Goal: Check status

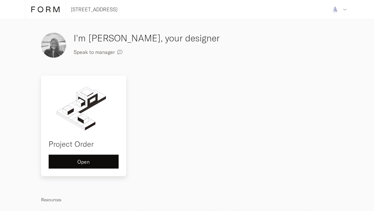
click at [69, 156] on button "Open" at bounding box center [84, 161] width 70 height 14
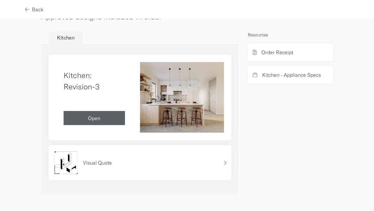
scroll to position [416, 0]
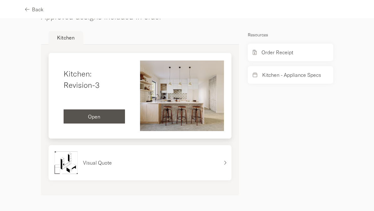
click at [80, 121] on button "Open" at bounding box center [94, 116] width 61 height 14
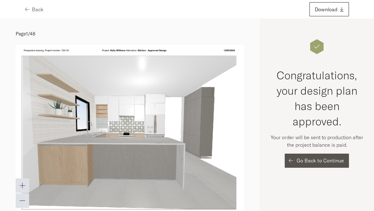
click at [324, 166] on button "Go Back to Continue" at bounding box center [317, 160] width 64 height 14
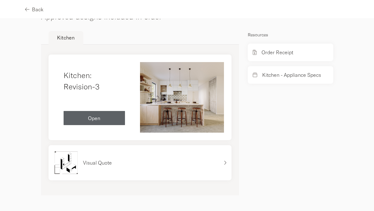
scroll to position [416, 0]
click at [101, 160] on p "Visual Quote" at bounding box center [97, 163] width 29 height 8
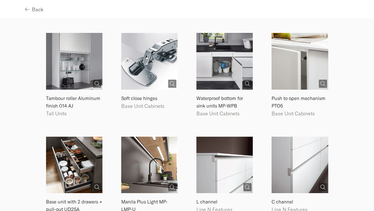
scroll to position [870, 0]
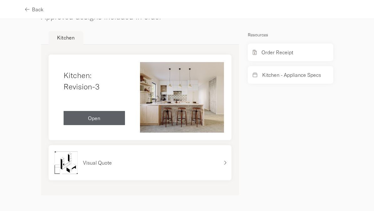
scroll to position [416, 0]
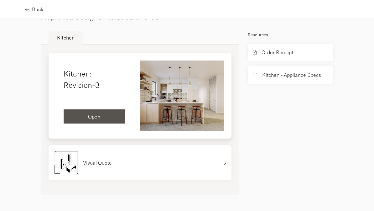
click at [83, 115] on div "Open" at bounding box center [94, 116] width 51 height 5
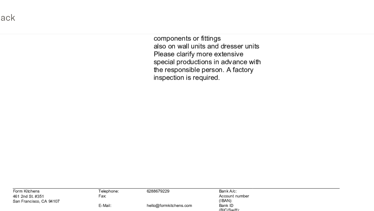
scroll to position [7786, 0]
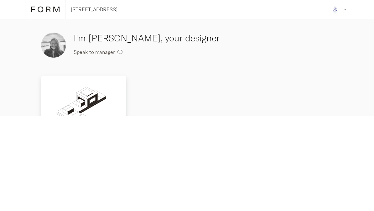
click at [108, 99] on img at bounding box center [84, 108] width 70 height 50
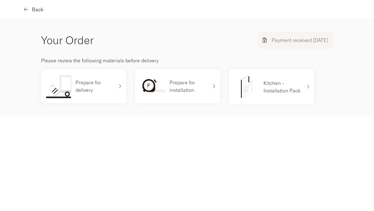
click at [32, 5] on button "Back" at bounding box center [34, 9] width 18 height 14
